Goal: Find specific page/section: Find specific page/section

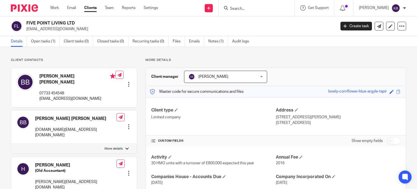
click at [240, 8] on input "Search" at bounding box center [253, 9] width 49 height 5
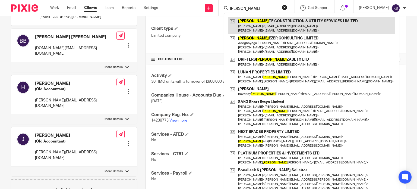
type input "eli"
click at [261, 22] on link at bounding box center [311, 25] width 167 height 17
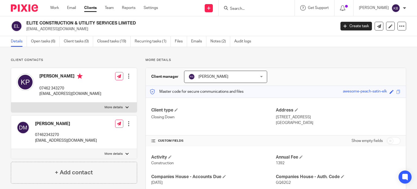
click at [239, 7] on input "Search" at bounding box center [253, 9] width 49 height 5
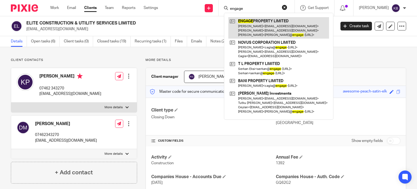
type input "engage"
click at [248, 23] on link at bounding box center [278, 27] width 101 height 21
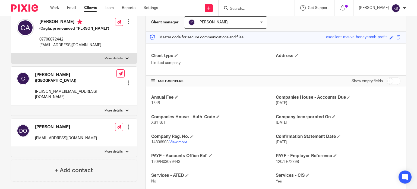
scroll to position [81, 0]
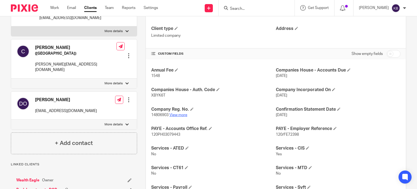
click at [177, 115] on link "View more" at bounding box center [178, 115] width 18 height 4
